Goal: Information Seeking & Learning: Learn about a topic

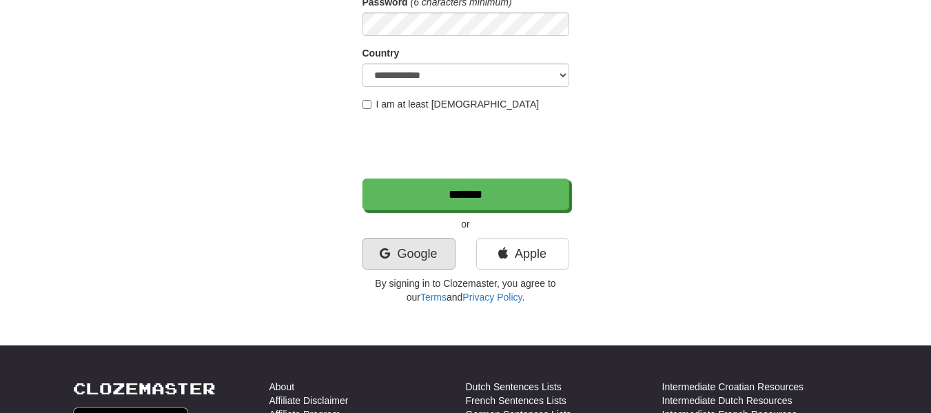
scroll to position [221, 0]
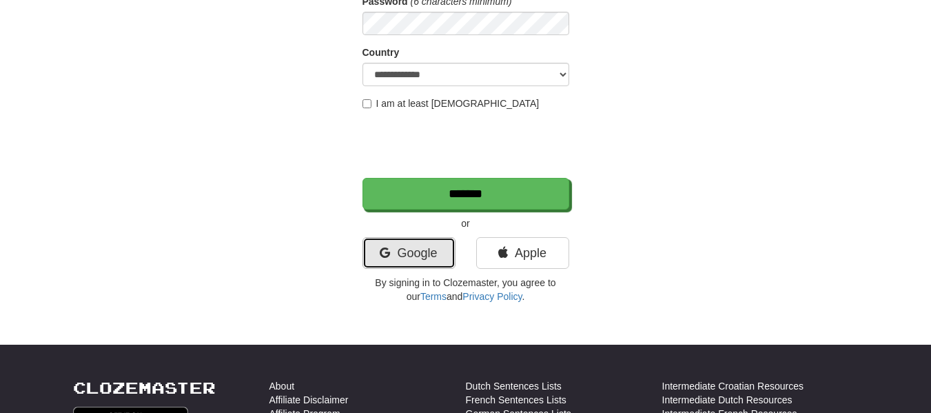
click at [384, 247] on icon at bounding box center [385, 253] width 10 height 12
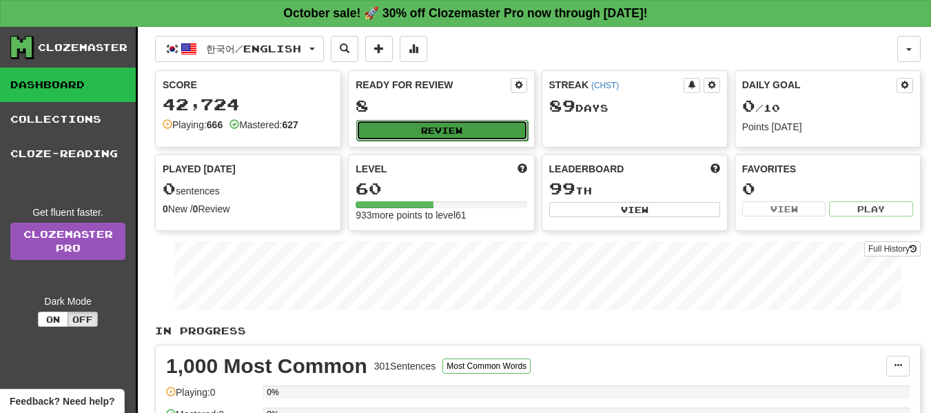
click at [419, 136] on button "Review" at bounding box center [441, 130] width 171 height 21
select select "**"
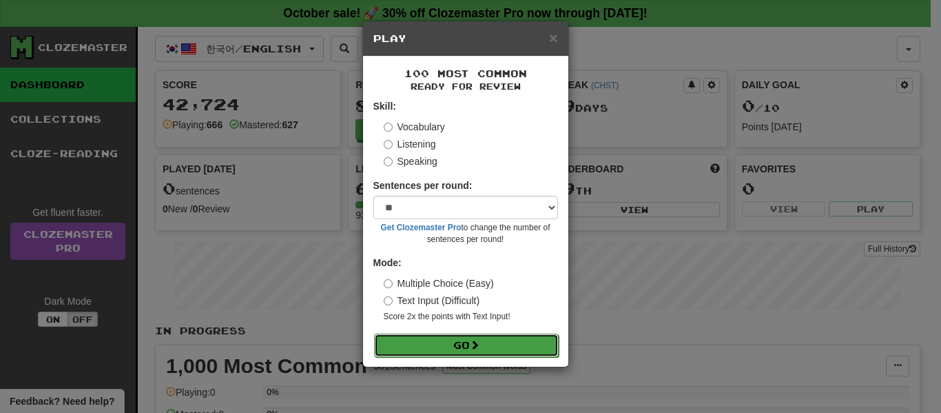
click at [392, 338] on button "Go" at bounding box center [466, 344] width 185 height 23
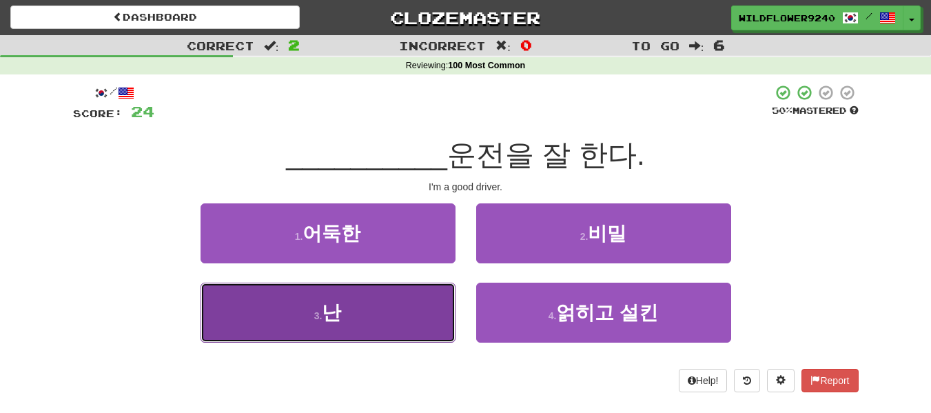
click at [214, 284] on button "3 . 난" at bounding box center [327, 312] width 255 height 60
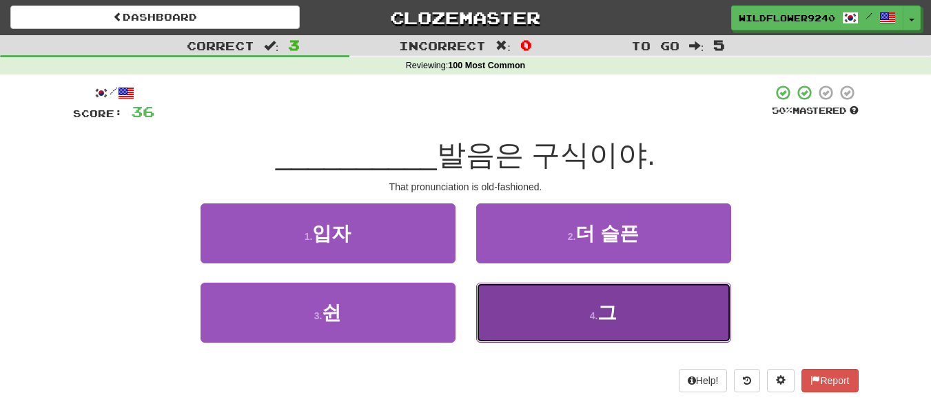
click at [502, 313] on button "4 . 그" at bounding box center [603, 312] width 255 height 60
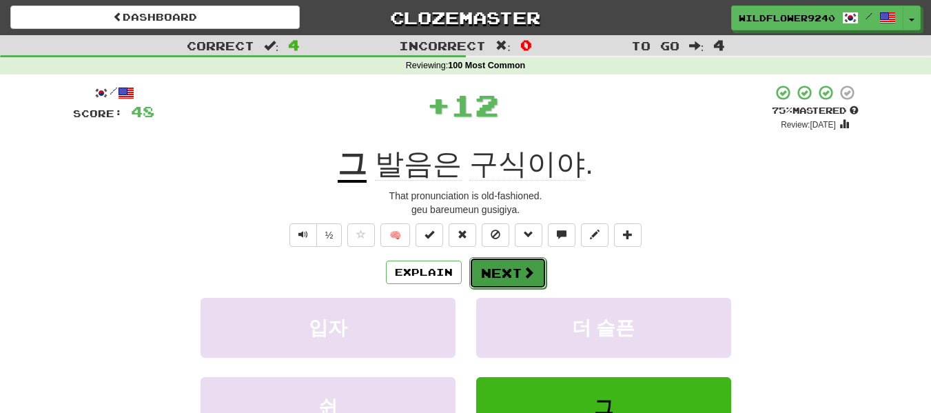
click at [493, 274] on button "Next" at bounding box center [507, 273] width 77 height 32
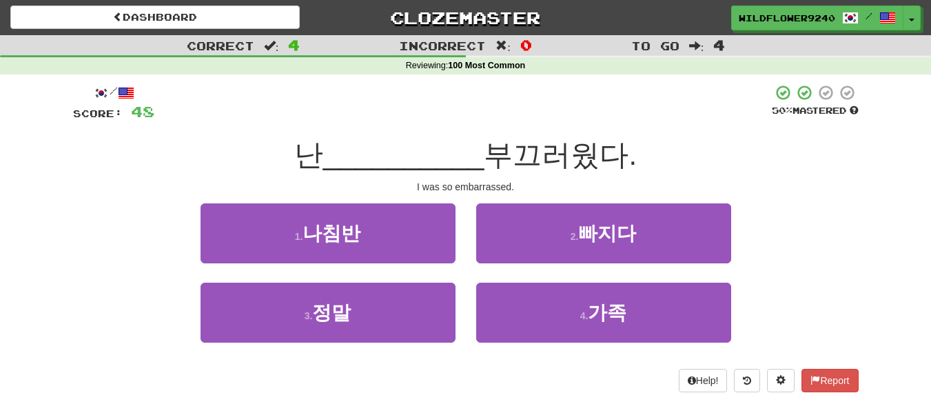
click at [455, 312] on div "3 . 정말" at bounding box center [328, 321] width 276 height 79
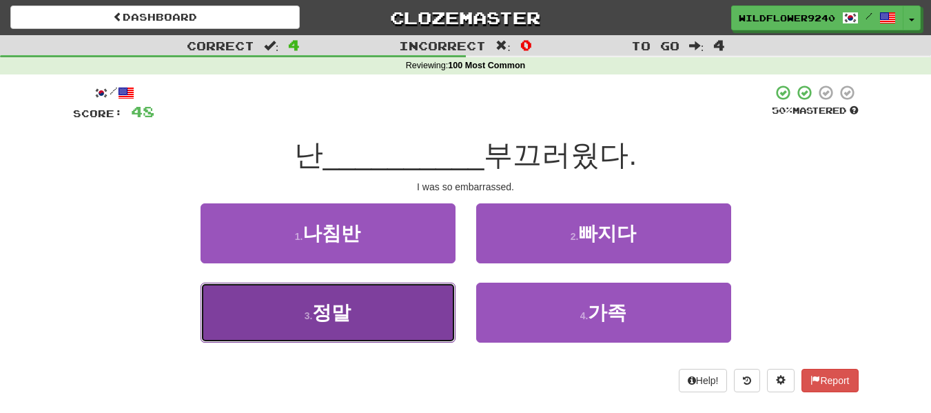
click at [381, 319] on button "3 . 정말" at bounding box center [327, 312] width 255 height 60
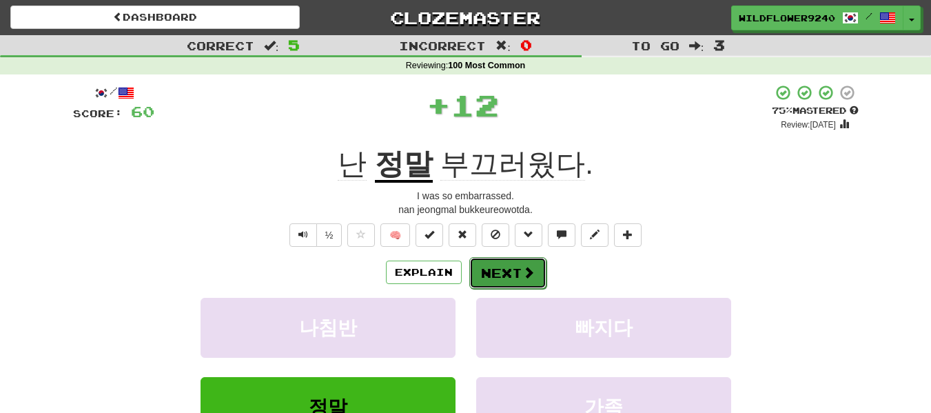
click at [482, 268] on button "Next" at bounding box center [507, 273] width 77 height 32
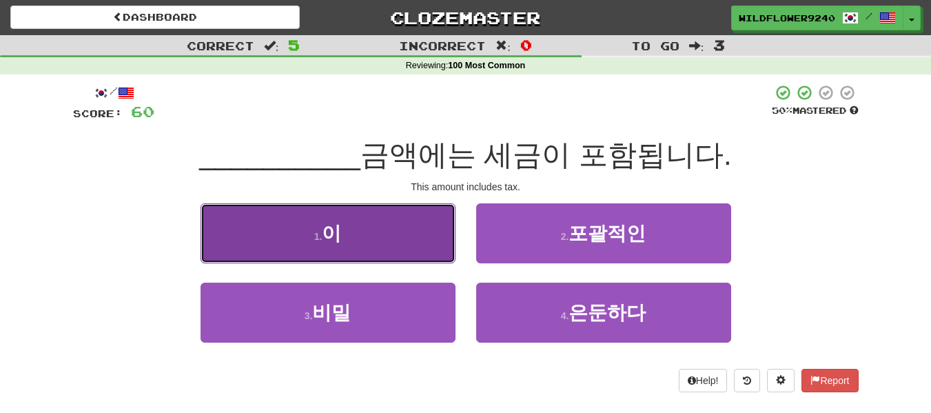
click at [393, 258] on button "1 . 이" at bounding box center [327, 233] width 255 height 60
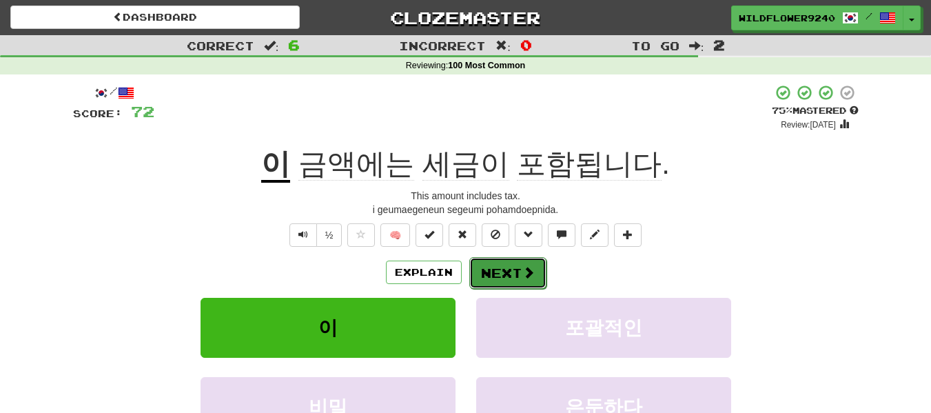
click at [473, 271] on button "Next" at bounding box center [507, 273] width 77 height 32
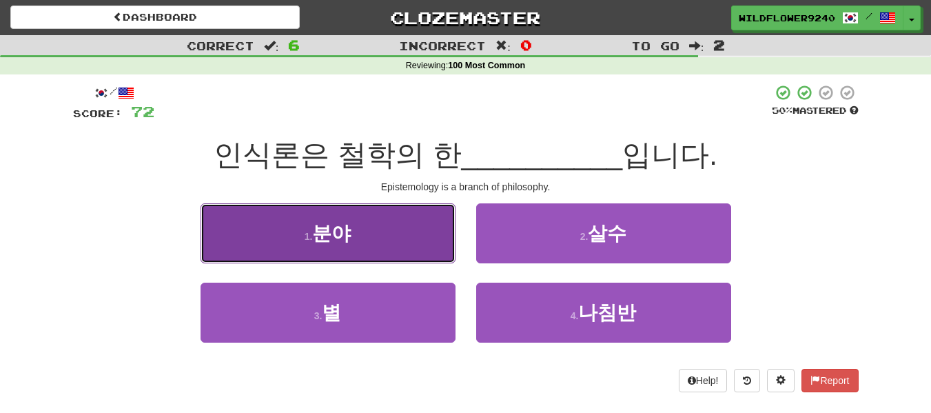
click at [373, 235] on button "1 . 분야" at bounding box center [327, 233] width 255 height 60
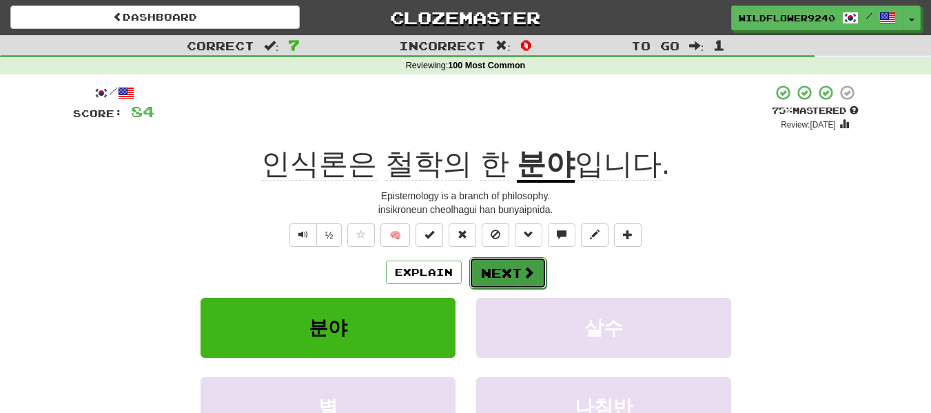
click at [511, 276] on button "Next" at bounding box center [507, 273] width 77 height 32
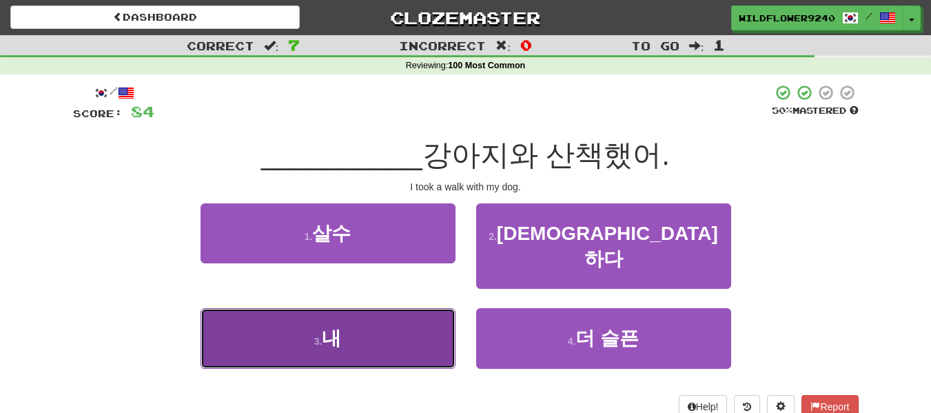
click at [393, 320] on button "3 . 내" at bounding box center [327, 338] width 255 height 60
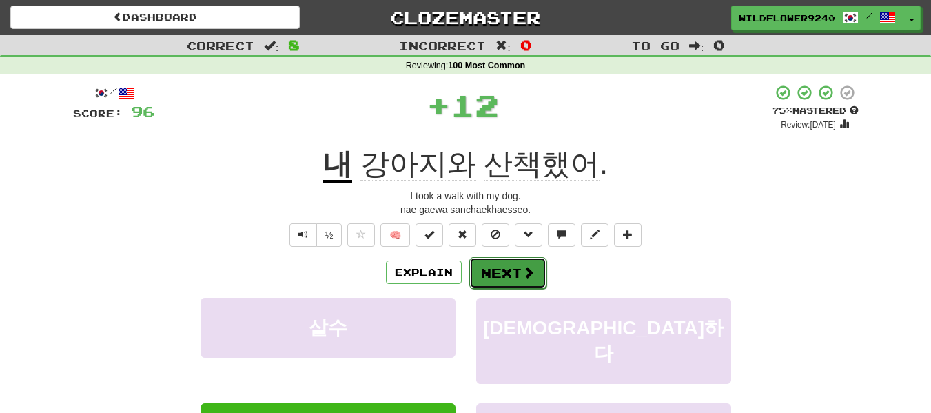
click at [510, 265] on button "Next" at bounding box center [507, 273] width 77 height 32
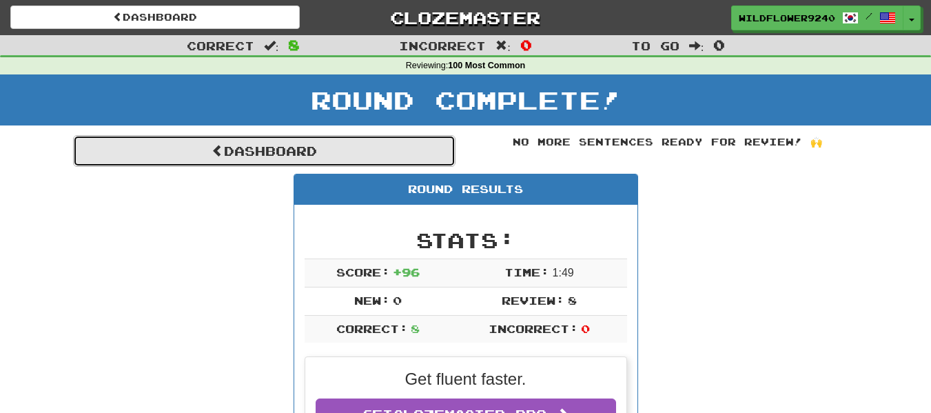
click at [306, 158] on link "Dashboard" at bounding box center [264, 151] width 382 height 32
